Goal: Task Accomplishment & Management: Manage account settings

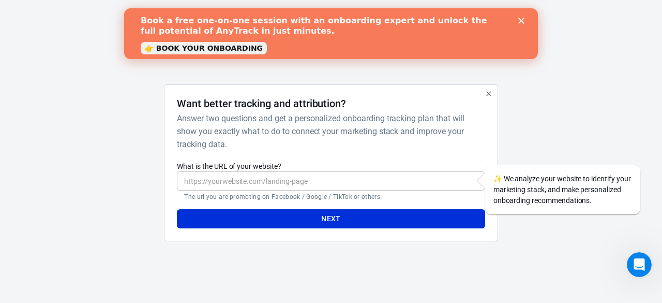
click at [491, 93] on icon "button" at bounding box center [489, 94] width 8 height 8
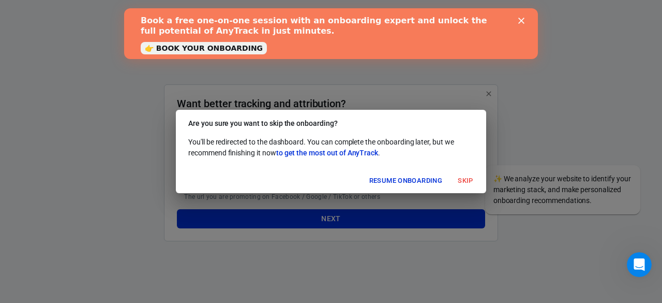
click at [522, 19] on icon "Close" at bounding box center [522, 21] width 6 height 6
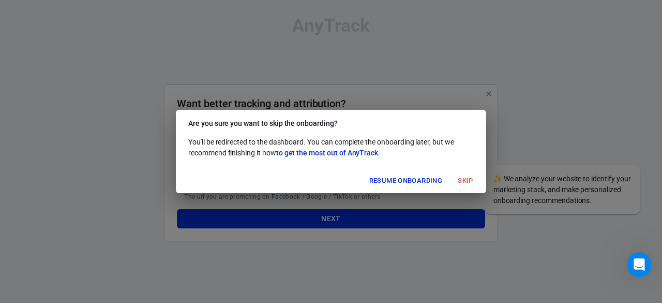
click at [467, 182] on button "Skip" at bounding box center [465, 181] width 33 height 16
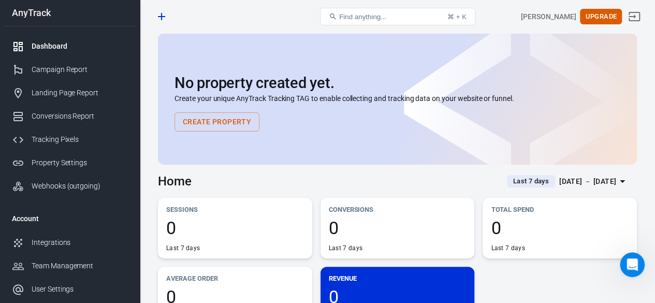
click at [48, 43] on div "Dashboard" at bounding box center [80, 46] width 96 height 11
click at [76, 72] on div "Campaign Report" at bounding box center [80, 69] width 96 height 11
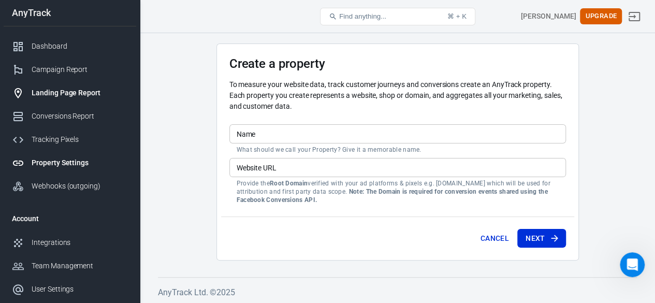
click at [70, 91] on div "Landing Page Report" at bounding box center [80, 92] width 96 height 11
click at [82, 115] on div "Conversions Report" at bounding box center [80, 116] width 96 height 11
click at [69, 136] on div "Tracking Pixels" at bounding box center [80, 139] width 96 height 11
click at [68, 166] on div "Property Settings" at bounding box center [80, 162] width 96 height 11
click at [82, 188] on div "Webhooks (outgoing)" at bounding box center [80, 186] width 96 height 11
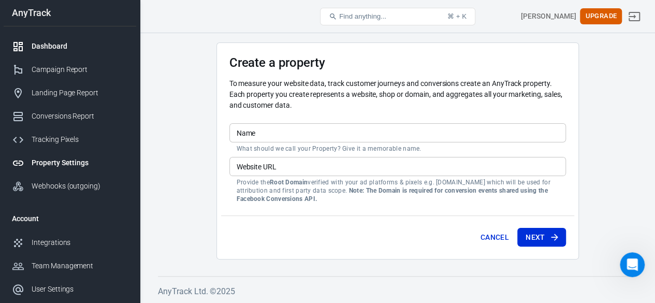
click at [62, 44] on div "Dashboard" at bounding box center [80, 46] width 96 height 11
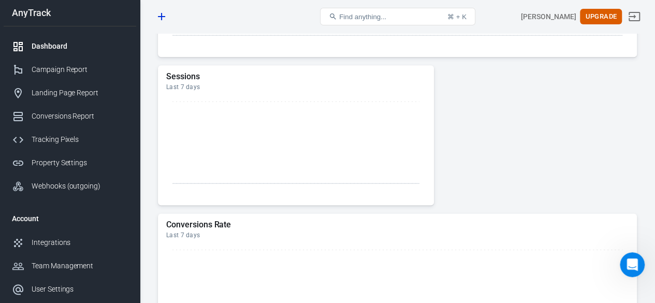
scroll to position [726, 0]
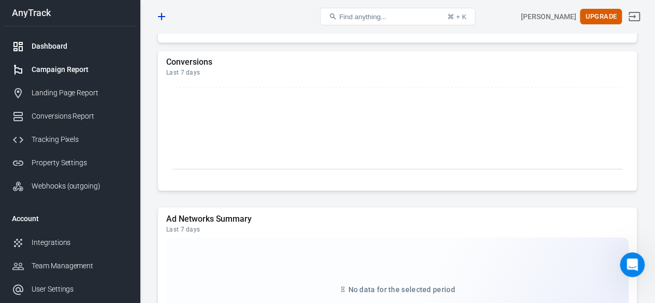
click at [82, 65] on div "Campaign Report" at bounding box center [80, 69] width 96 height 11
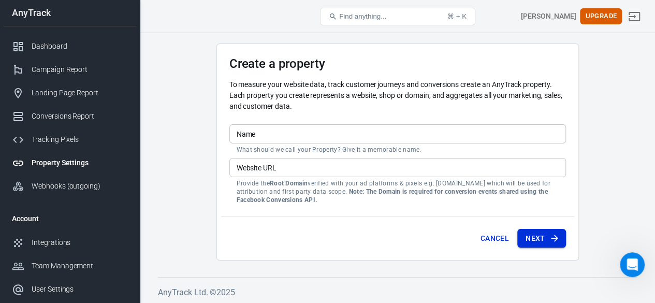
click at [543, 239] on button "Next" at bounding box center [541, 238] width 49 height 19
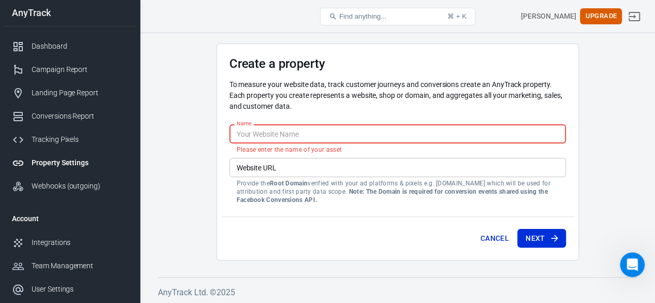
click at [295, 130] on input "Name" at bounding box center [397, 133] width 336 height 19
click at [216, 155] on div "Create a property To measure your website data, track customer journeys and con…" at bounding box center [397, 151] width 362 height 217
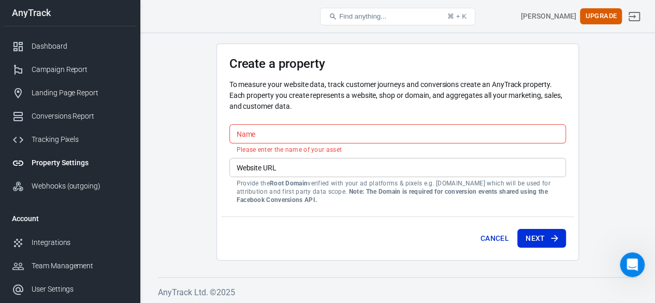
click at [276, 127] on input "Name" at bounding box center [397, 133] width 336 height 19
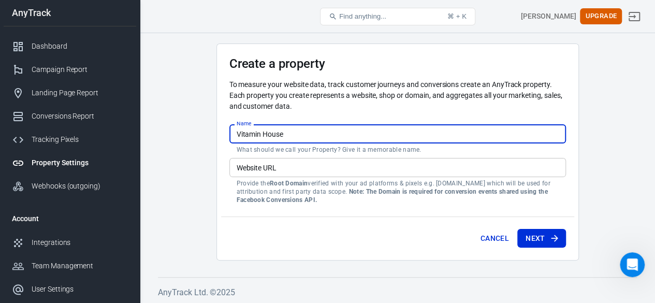
type input "Vitamin House"
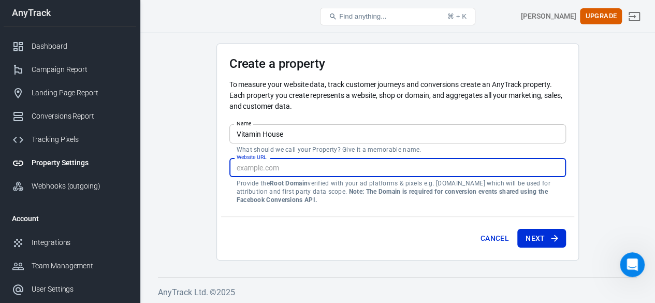
click at [293, 165] on input "Website URL" at bounding box center [397, 167] width 336 height 19
drag, startPoint x: 302, startPoint y: 165, endPoint x: 219, endPoint y: 176, distance: 83.6
click at [219, 176] on div "Create a property To measure your website data, track customer journeys and con…" at bounding box center [397, 151] width 362 height 217
type input "[DOMAIN_NAME]"
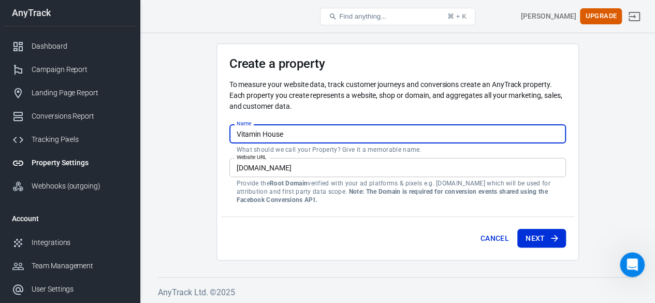
drag, startPoint x: 209, startPoint y: 128, endPoint x: 199, endPoint y: 128, distance: 9.8
click at [196, 129] on main "Create a property To measure your website data, track customer journeys and con…" at bounding box center [397, 151] width 479 height 217
type input "Dr [PERSON_NAME]"
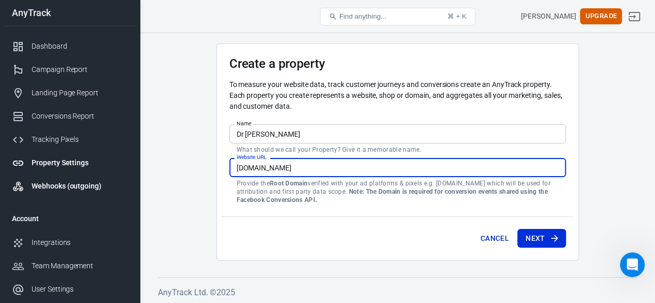
drag, startPoint x: 294, startPoint y: 166, endPoint x: 120, endPoint y: 174, distance: 174.6
click at [120, 174] on div "New Property Find anything... ⌘ + K [PERSON_NAME] Upgrade AnyTrack Dashboard Ca…" at bounding box center [327, 169] width 655 height 272
drag, startPoint x: 318, startPoint y: 168, endPoint x: 220, endPoint y: 168, distance: 97.8
click at [220, 168] on div "Create a property To measure your website data, track customer journeys and con…" at bounding box center [397, 151] width 362 height 217
type input "[DOMAIN_NAME]"
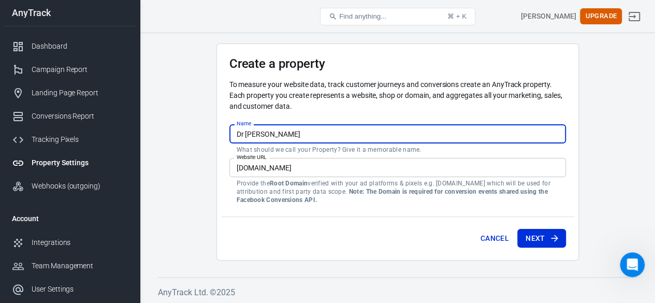
drag, startPoint x: 287, startPoint y: 140, endPoint x: 200, endPoint y: 131, distance: 87.4
click at [194, 132] on main "Create a property To measure your website data, track customer journeys and con…" at bounding box center [397, 151] width 479 height 217
type input "convertify"
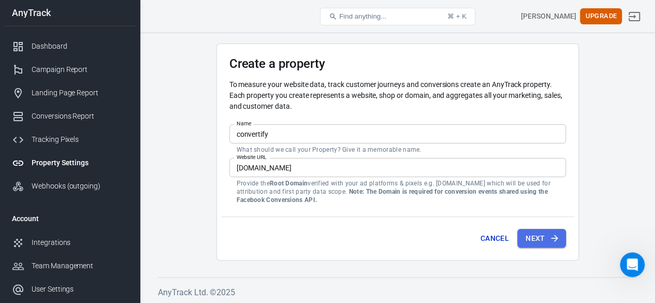
click at [530, 234] on button "Next" at bounding box center [541, 238] width 49 height 19
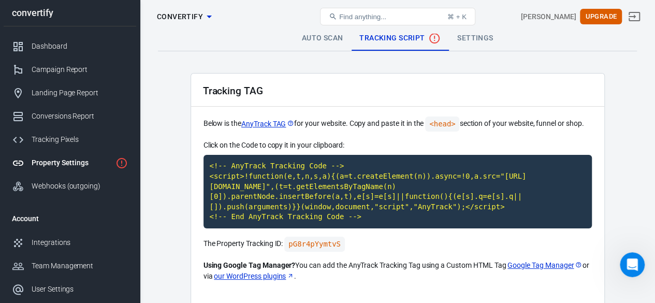
click at [479, 38] on link "Settings" at bounding box center [475, 38] width 52 height 25
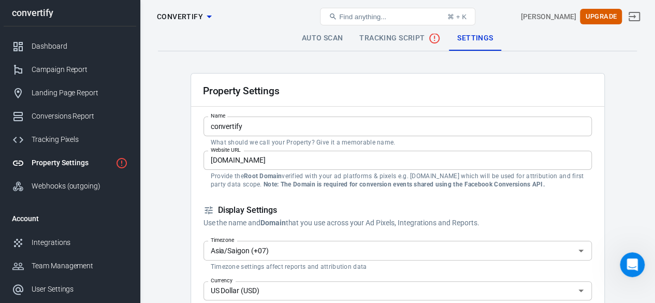
click at [318, 31] on div "Property Settings convertify Find anything... ⌘ + K [PERSON_NAME] Upgrade" at bounding box center [397, 16] width 514 height 33
click at [310, 37] on link "Auto Scan" at bounding box center [322, 38] width 58 height 25
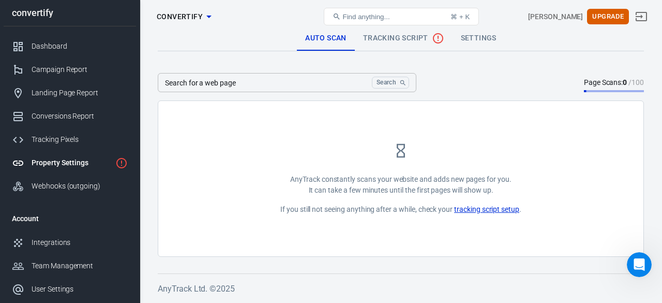
click at [302, 87] on input "Search for a web page" at bounding box center [263, 82] width 210 height 19
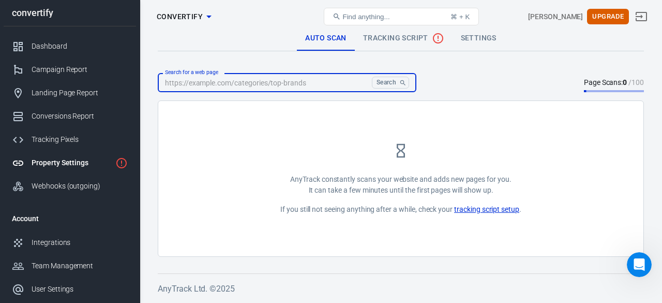
click at [302, 87] on input "Search for a web page" at bounding box center [263, 82] width 210 height 19
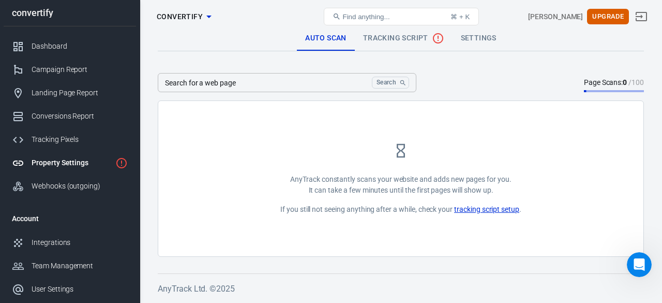
click at [289, 123] on div "AnyTrack constantly scans your website and adds new pages for you. It can take …" at bounding box center [400, 178] width 485 height 155
click at [59, 65] on div "Campaign Report" at bounding box center [80, 69] width 96 height 11
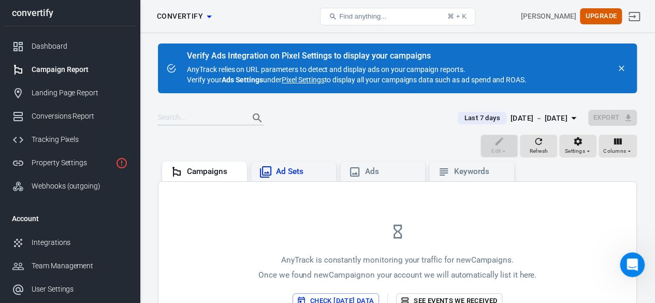
click at [299, 169] on div "Ad Sets" at bounding box center [302, 171] width 52 height 11
click at [388, 168] on div "Ads" at bounding box center [391, 171] width 52 height 11
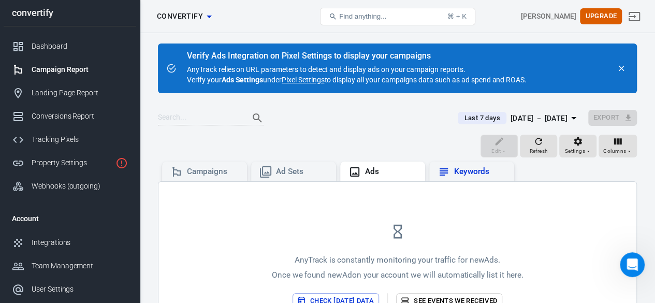
click at [458, 169] on div "Keywords" at bounding box center [480, 171] width 52 height 11
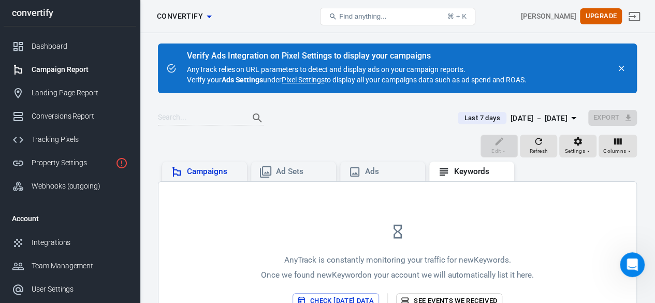
click at [198, 167] on div "Campaigns" at bounding box center [213, 171] width 52 height 11
click at [620, 66] on icon "close" at bounding box center [620, 68] width 9 height 9
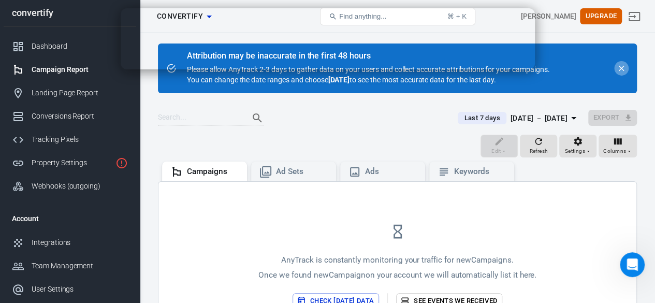
click at [622, 68] on icon "close" at bounding box center [620, 68] width 9 height 9
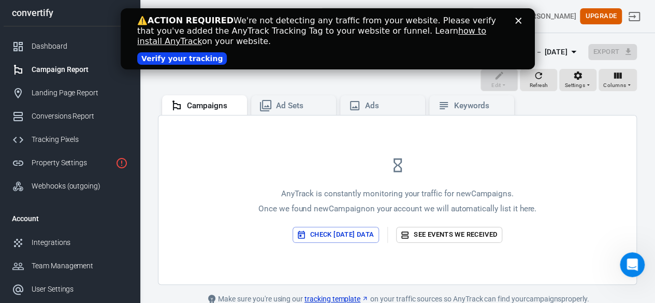
click at [517, 19] on icon "Close" at bounding box center [517, 21] width 6 height 6
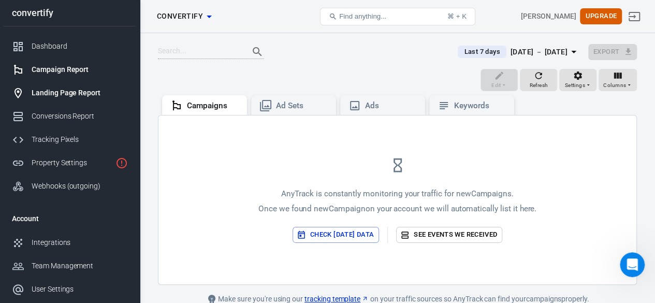
click at [69, 93] on div "Landing Page Report" at bounding box center [80, 92] width 96 height 11
click at [378, 101] on div "Elements" at bounding box center [392, 105] width 52 height 11
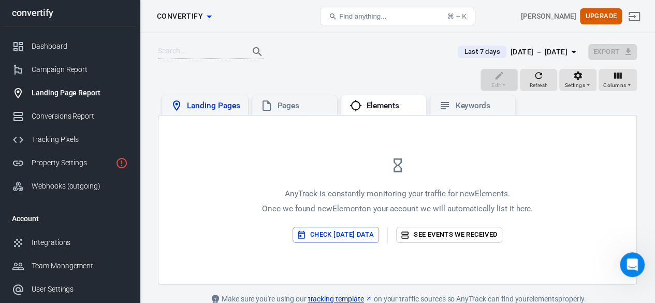
click at [210, 100] on div "Landing Pages" at bounding box center [213, 105] width 53 height 11
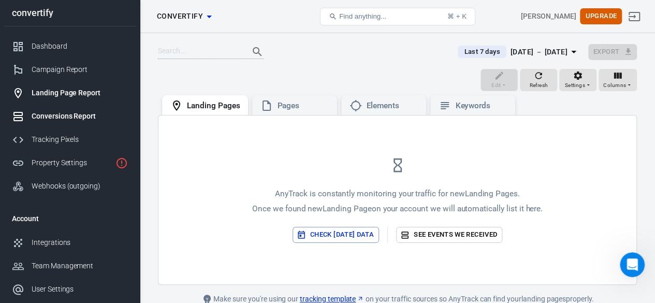
click at [73, 112] on div "Conversions Report" at bounding box center [80, 116] width 96 height 11
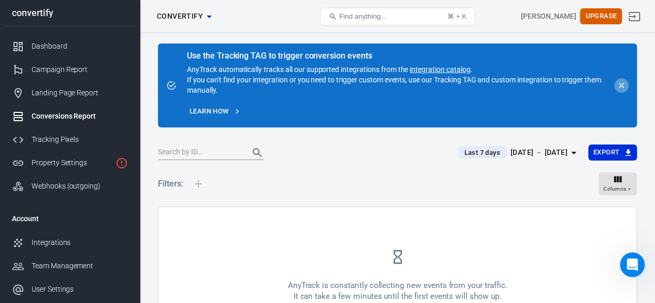
click at [622, 86] on icon "close" at bounding box center [621, 86] width 6 height 6
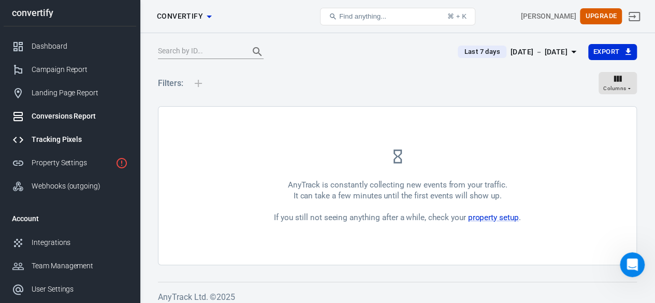
click at [62, 140] on div "Tracking Pixels" at bounding box center [80, 139] width 96 height 11
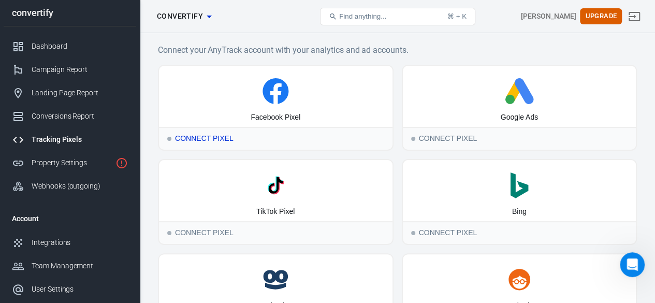
click at [275, 101] on icon at bounding box center [275, 93] width 11 height 21
click at [66, 170] on link "Property Settings" at bounding box center [70, 162] width 132 height 23
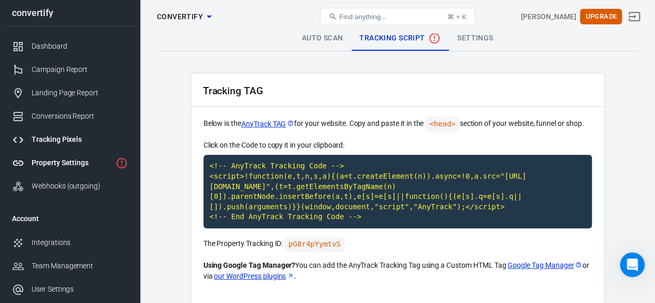
click at [53, 137] on div "Tracking Pixels" at bounding box center [80, 139] width 96 height 11
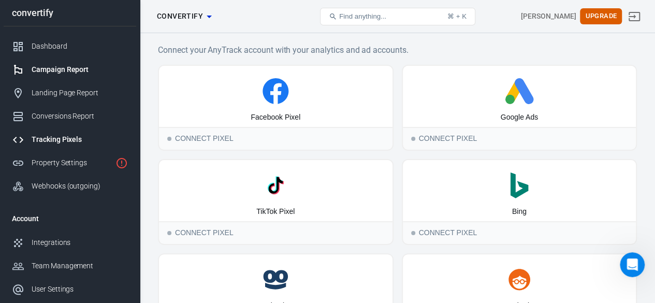
click at [58, 66] on div "Campaign Report" at bounding box center [80, 69] width 96 height 11
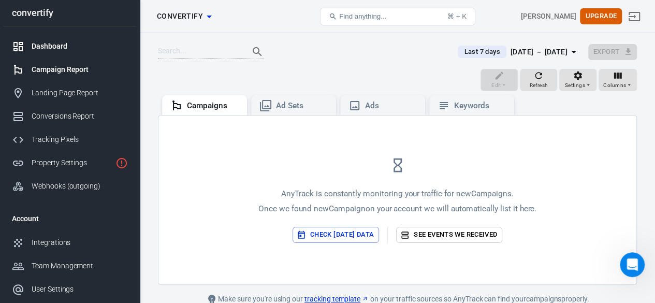
click at [49, 45] on div "Dashboard" at bounding box center [80, 46] width 96 height 11
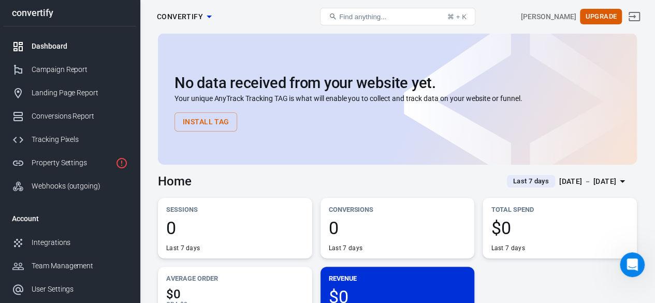
click at [203, 15] on icon "button" at bounding box center [209, 16] width 12 height 12
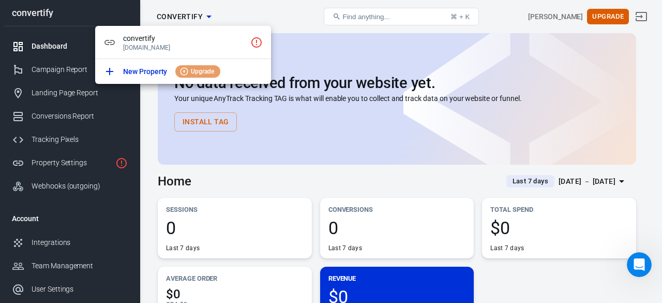
click at [254, 16] on div at bounding box center [331, 151] width 662 height 303
